Goal: Navigation & Orientation: Find specific page/section

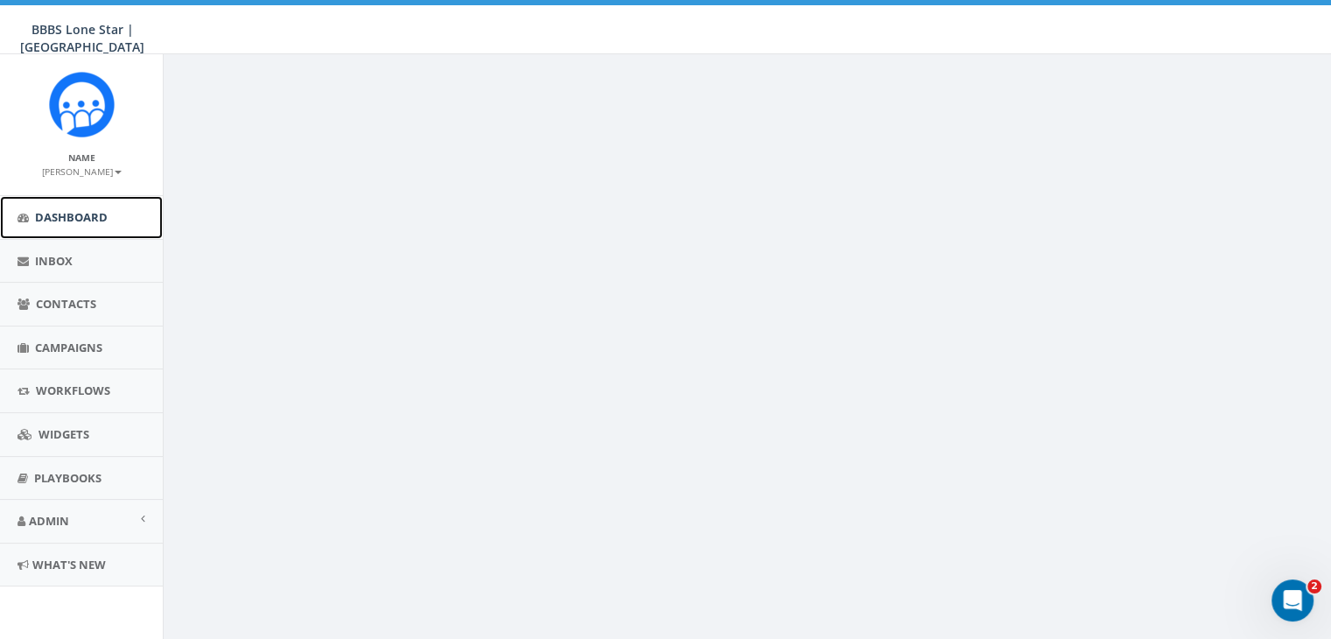
click at [67, 221] on span "Dashboard" at bounding box center [71, 217] width 73 height 16
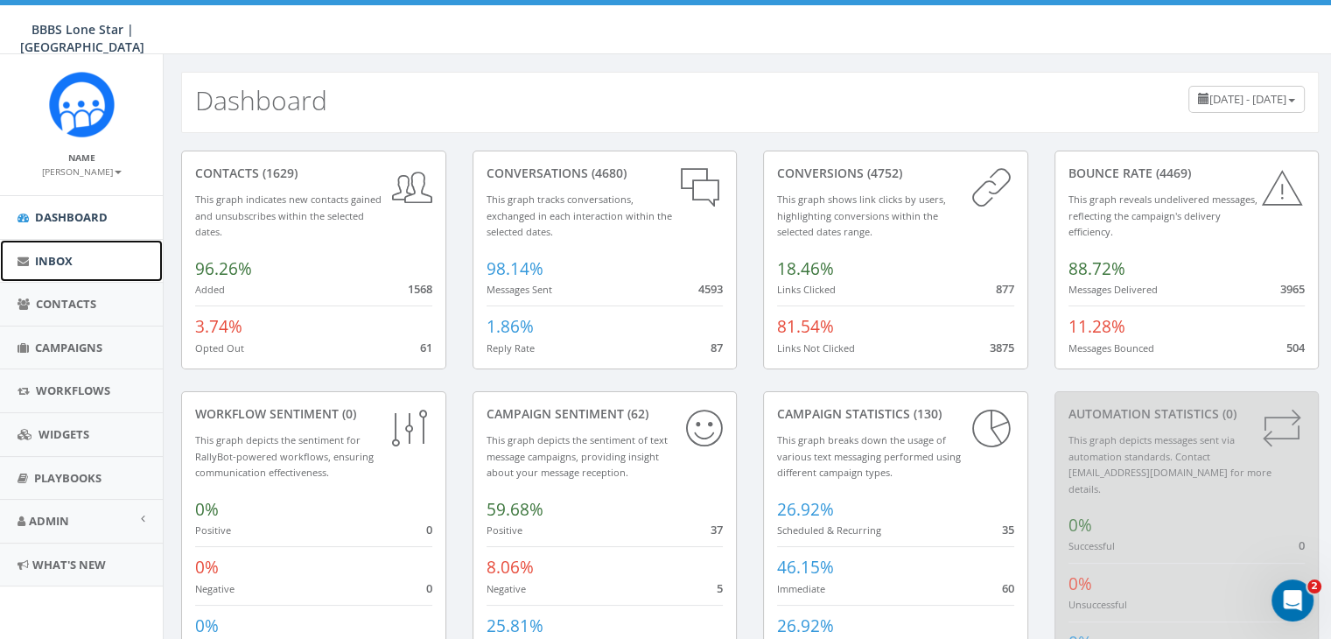
click at [42, 258] on span "Inbox" at bounding box center [54, 261] width 38 height 16
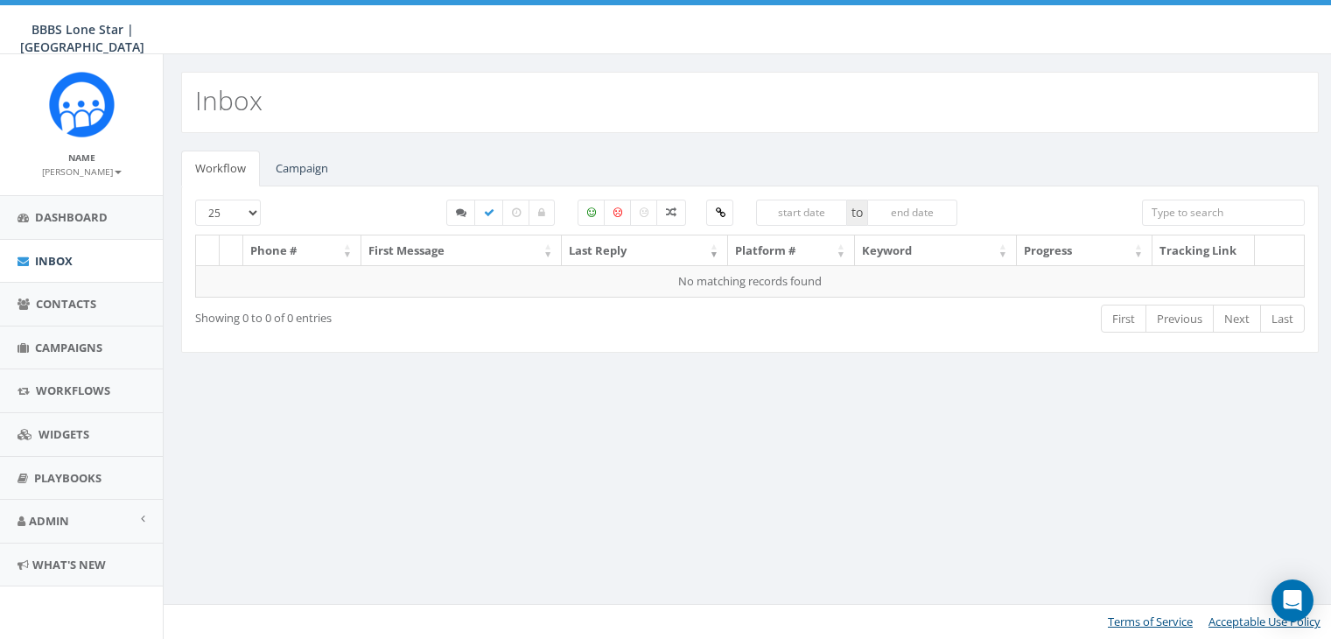
select select
click at [300, 169] on link "Campaign" at bounding box center [302, 169] width 81 height 36
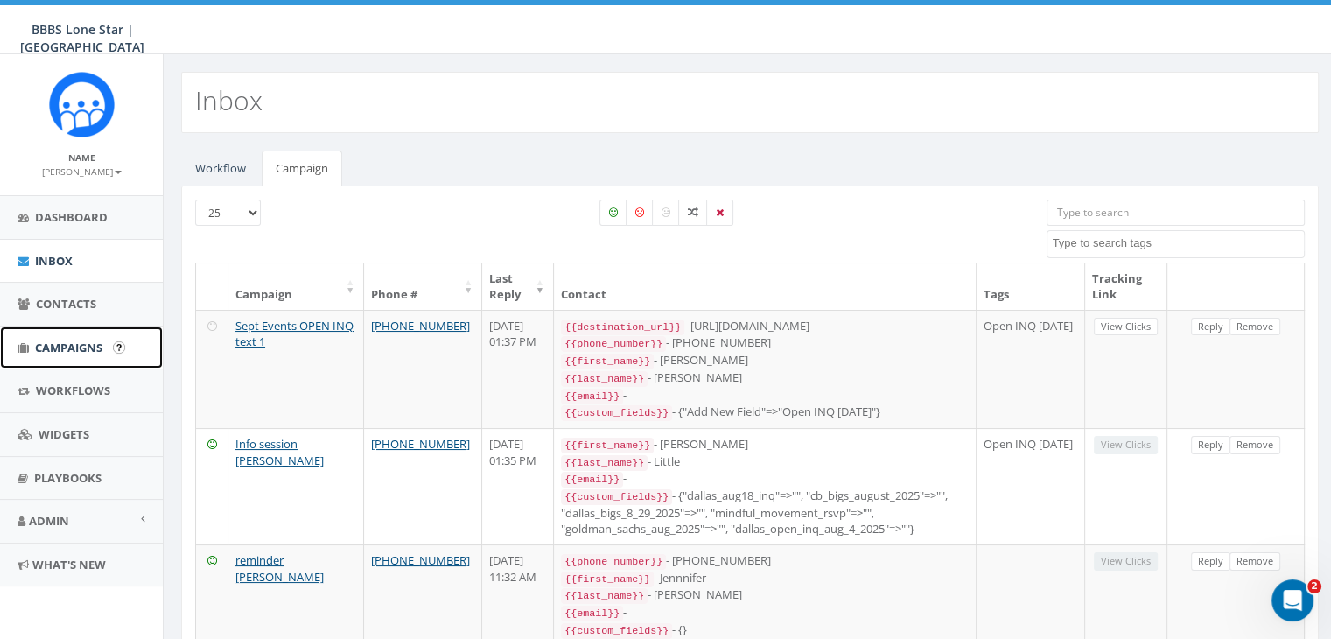
click at [73, 343] on span "Campaigns" at bounding box center [68, 348] width 67 height 16
